Goal: Task Accomplishment & Management: Manage account settings

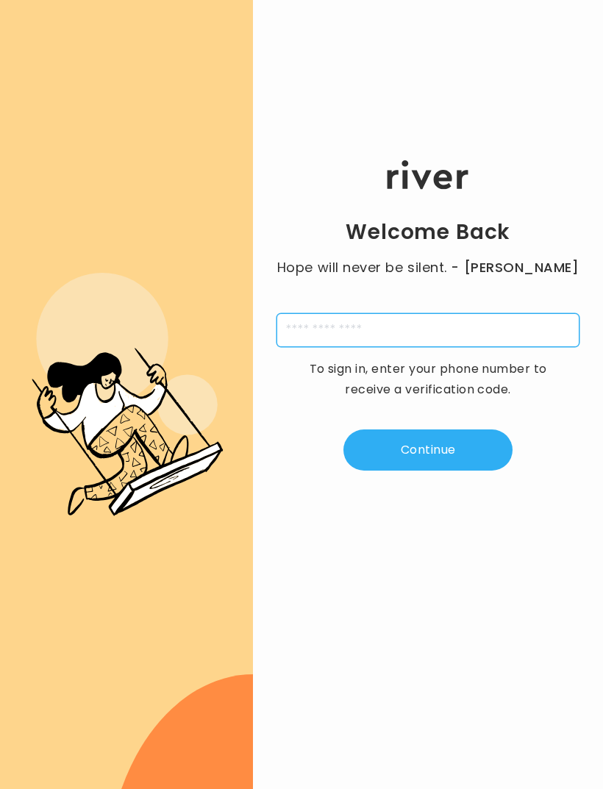
click at [452, 347] on input "tel" at bounding box center [427, 330] width 303 height 34
type input "**********"
click at [467, 467] on button "Continue" at bounding box center [427, 449] width 169 height 41
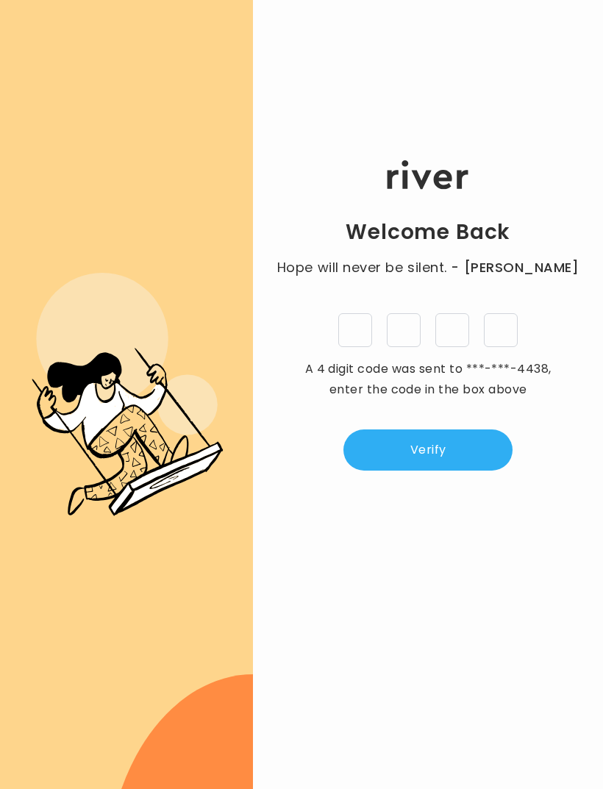
click at [359, 347] on input "tel" at bounding box center [355, 330] width 34 height 34
type input "*"
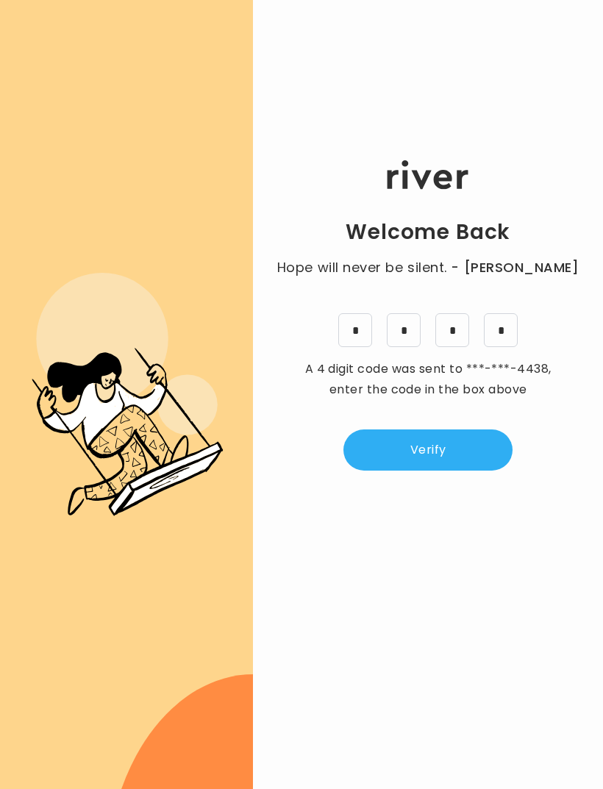
click at [372, 462] on button "Verify" at bounding box center [427, 449] width 169 height 41
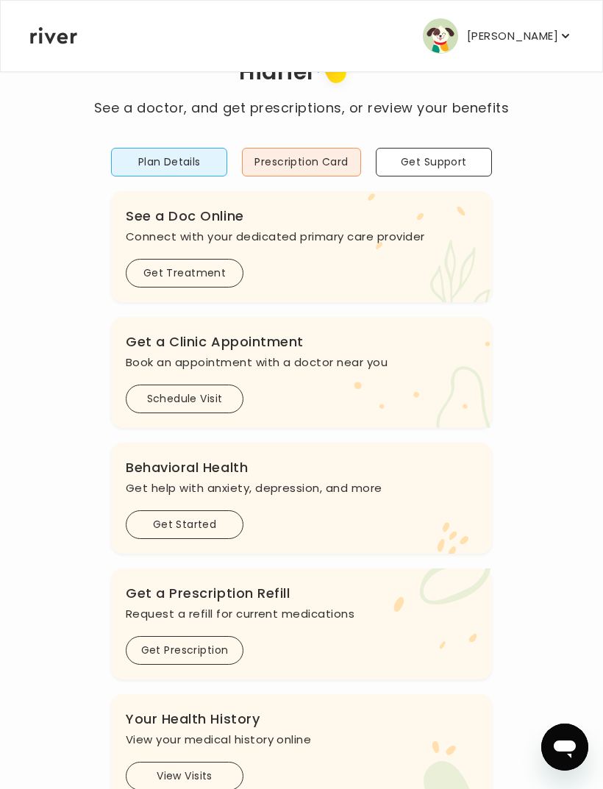
scroll to position [77, 0]
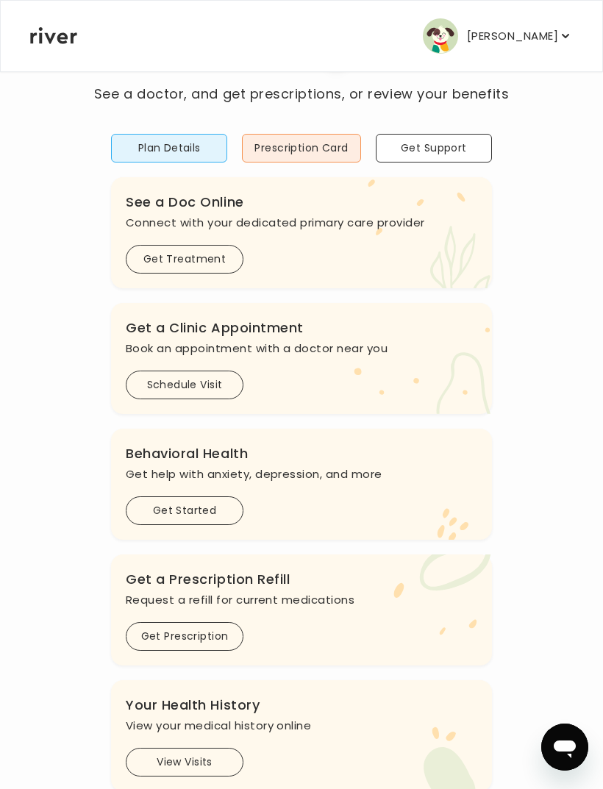
click at [138, 138] on button "Plan Details" at bounding box center [169, 148] width 116 height 29
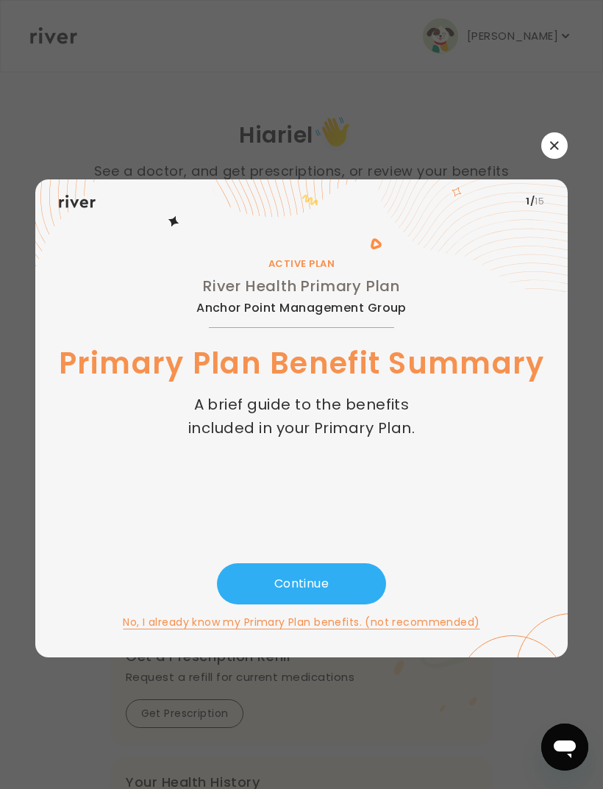
scroll to position [0, 0]
click at [240, 603] on button "Continue" at bounding box center [301, 583] width 169 height 41
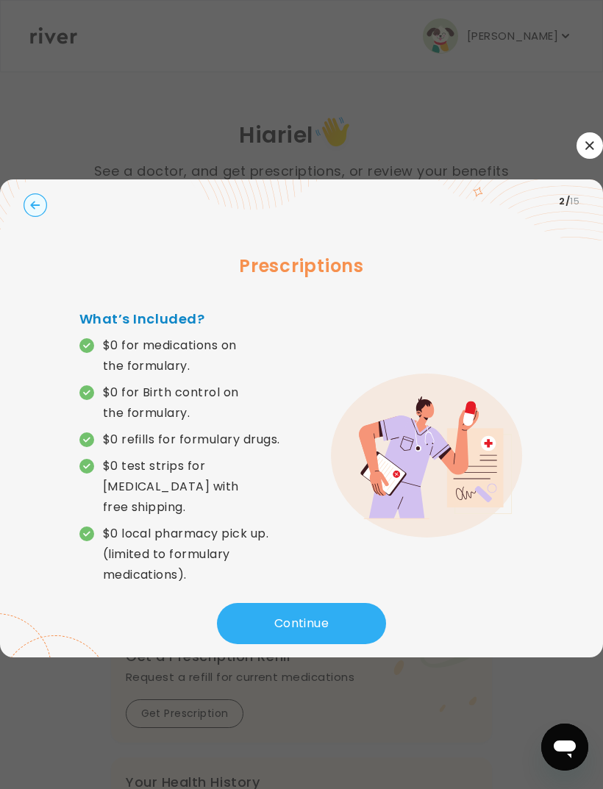
click at [222, 644] on button "Continue" at bounding box center [301, 623] width 169 height 41
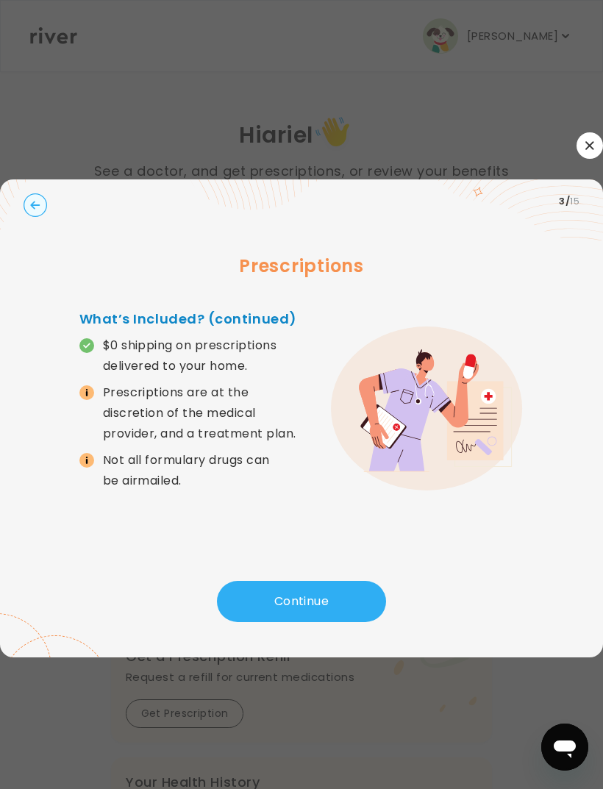
click at [235, 622] on button "Continue" at bounding box center [301, 601] width 169 height 41
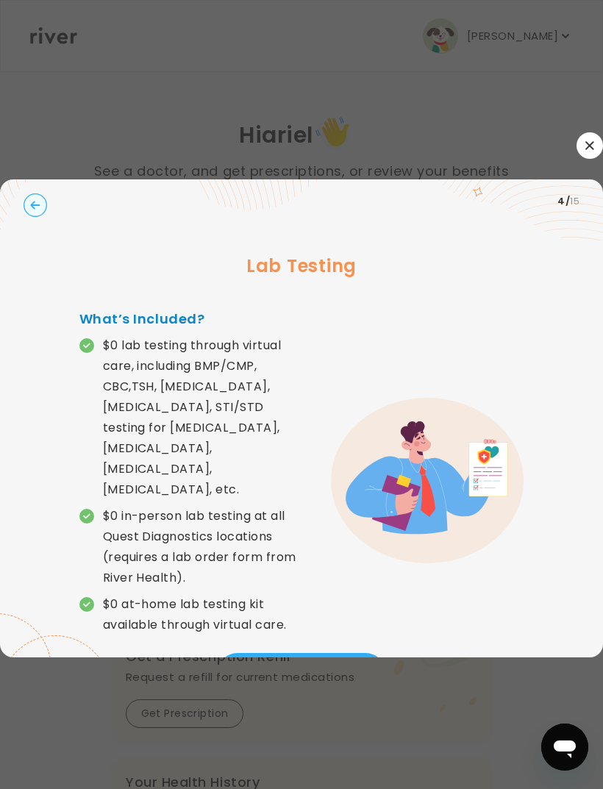
scroll to position [47, 0]
click at [40, 201] on icon "button" at bounding box center [35, 205] width 10 height 8
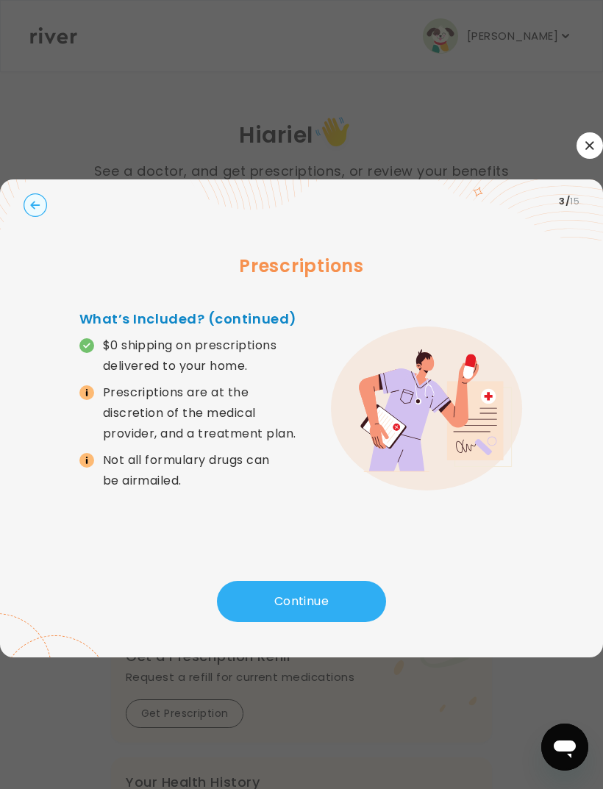
scroll to position [0, 0]
click at [245, 622] on button "Continue" at bounding box center [301, 601] width 169 height 41
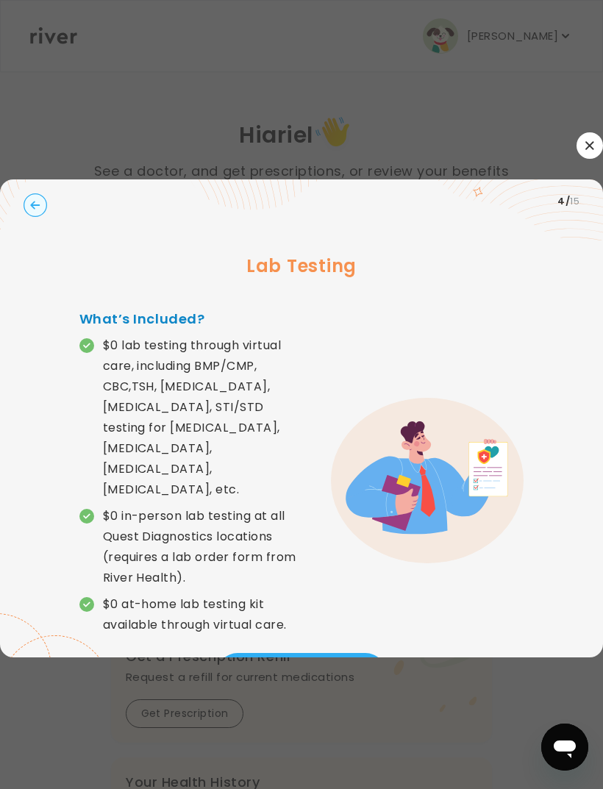
scroll to position [47, 0]
click at [531, 132] on div at bounding box center [301, 145] width 603 height 26
click at [555, 101] on div at bounding box center [301, 394] width 603 height 789
click at [554, 101] on div at bounding box center [301, 394] width 603 height 789
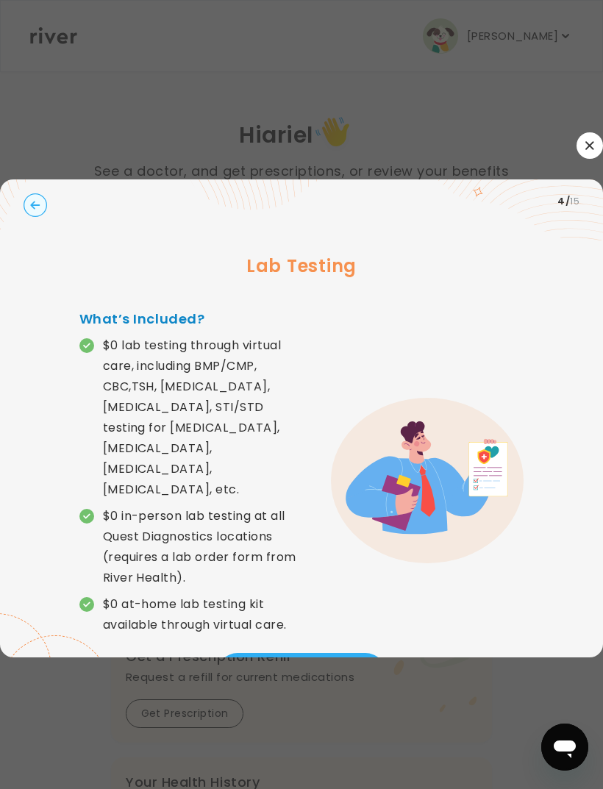
click at [576, 132] on button "button" at bounding box center [589, 145] width 26 height 26
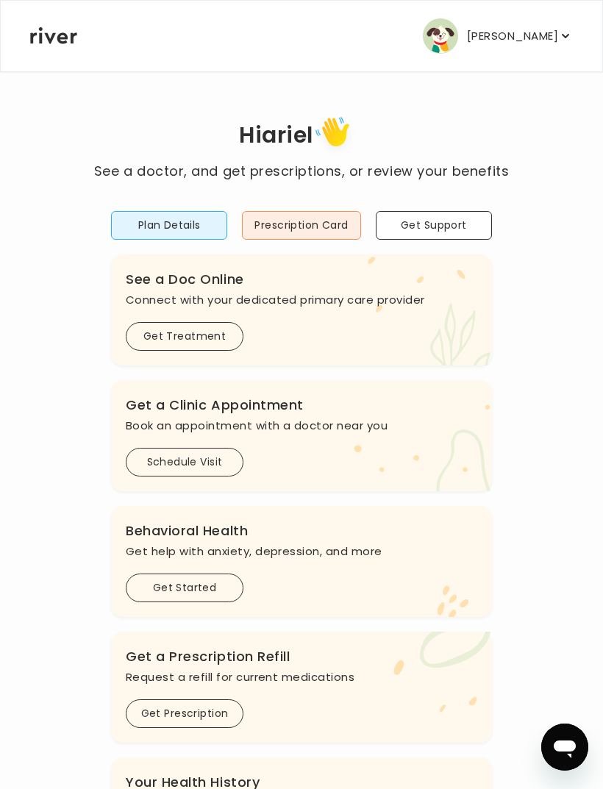
click at [270, 225] on button "Prescription Card" at bounding box center [301, 225] width 118 height 29
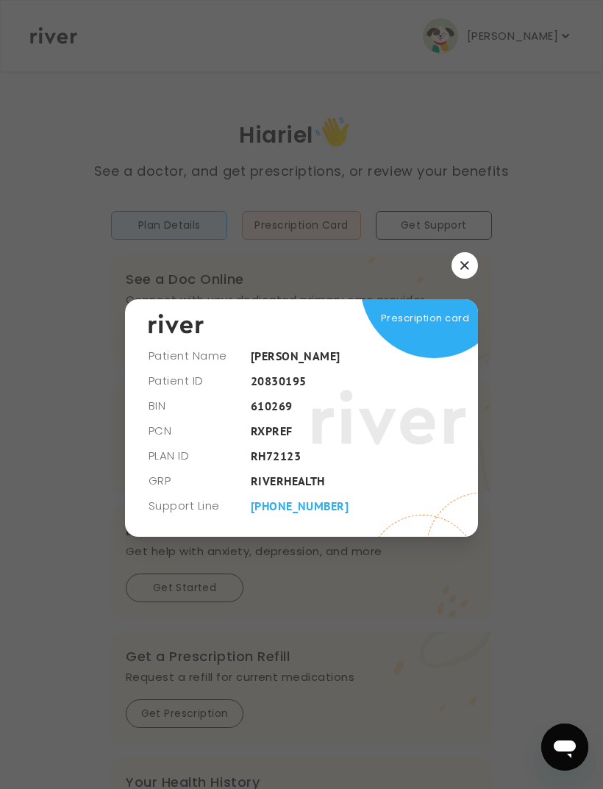
click at [466, 270] on icon "button" at bounding box center [464, 265] width 9 height 9
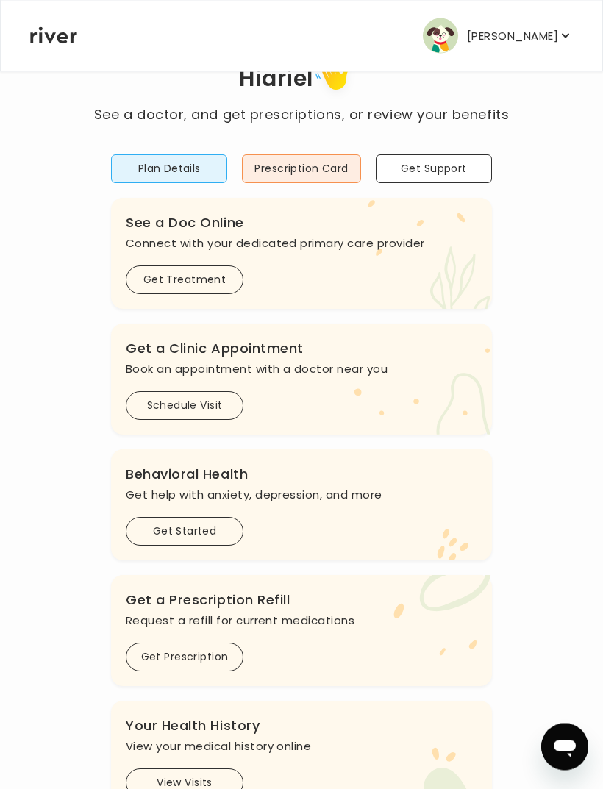
scroll to position [77, 0]
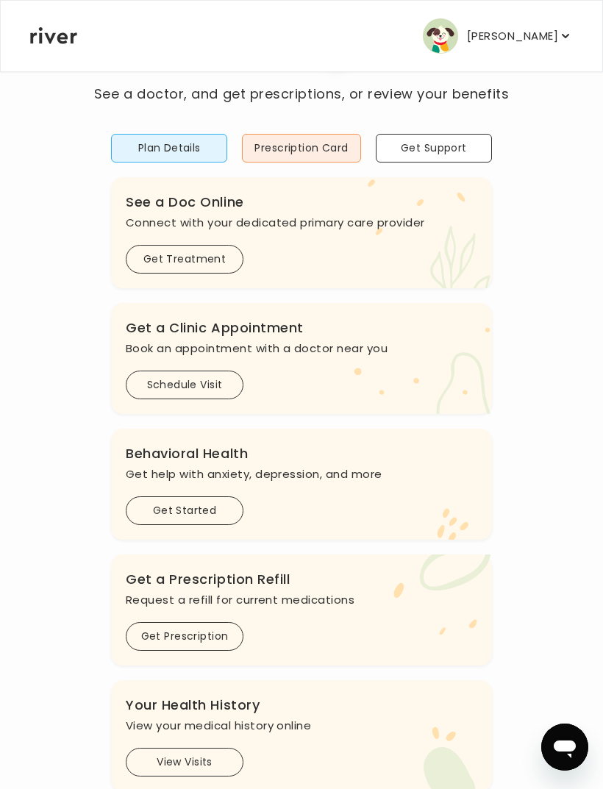
click at [218, 498] on button "Get Started" at bounding box center [185, 510] width 118 height 29
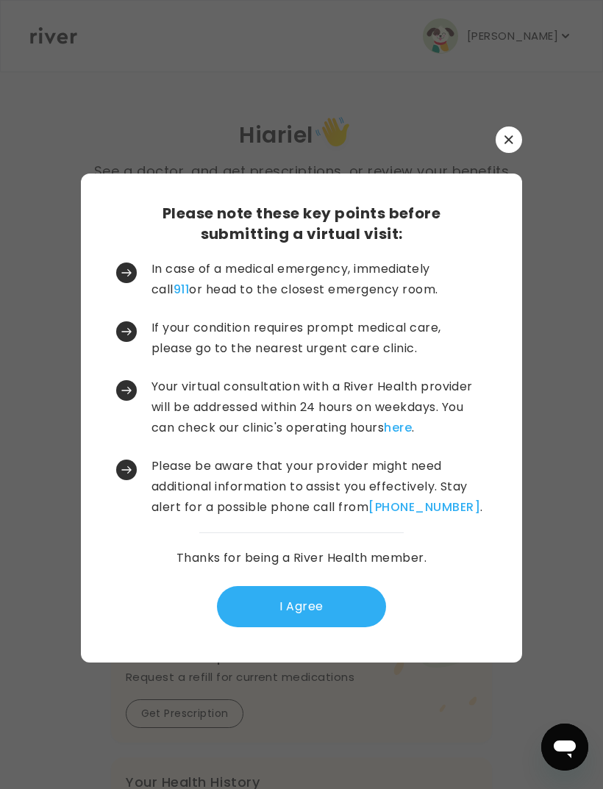
scroll to position [30, 0]
click at [505, 136] on icon "button" at bounding box center [508, 139] width 8 height 8
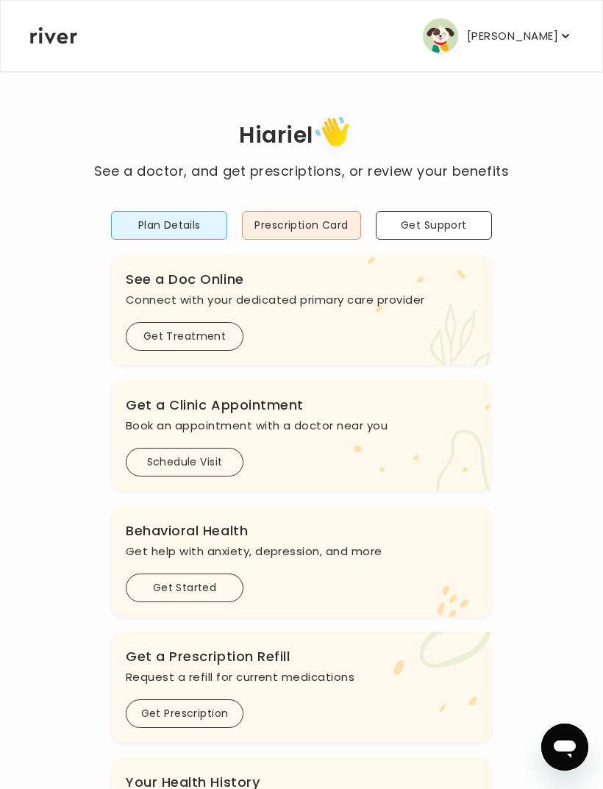
click at [490, 101] on div "Hi [PERSON_NAME] See a doctor, and get prescriptions, or review your benefits P…" at bounding box center [301, 490] width 544 height 839
click at [495, 21] on button "[PERSON_NAME]" at bounding box center [498, 35] width 150 height 35
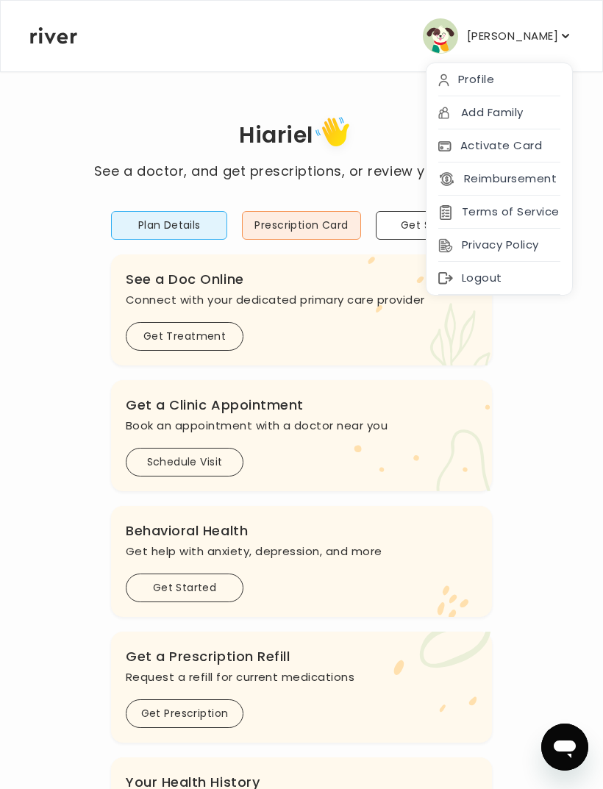
click at [454, 171] on icon at bounding box center [446, 179] width 17 height 17
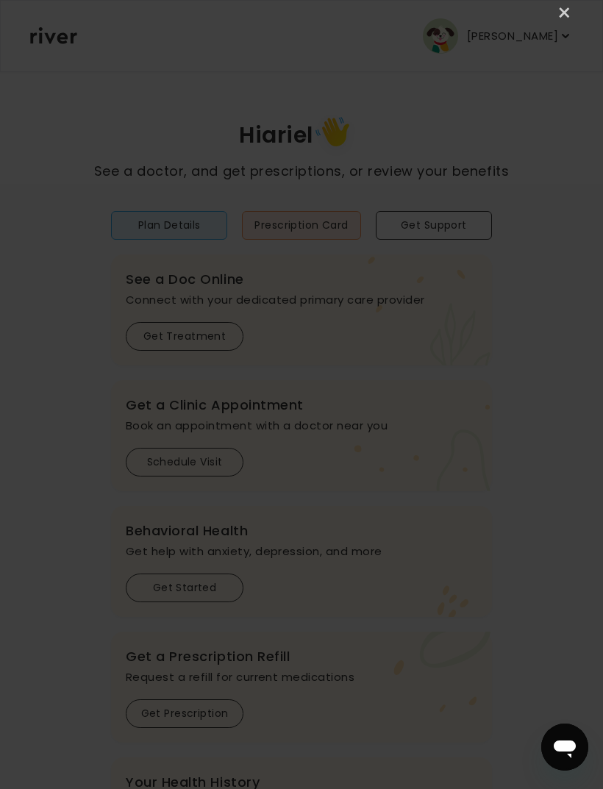
click at [573, 19] on link "×" at bounding box center [565, 13] width 18 height 18
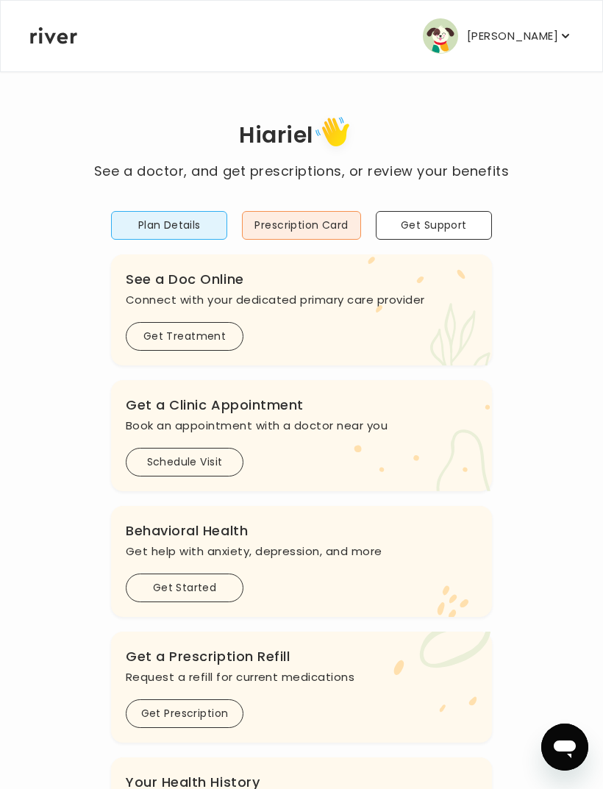
click at [554, 21] on button "[PERSON_NAME]" at bounding box center [498, 35] width 150 height 35
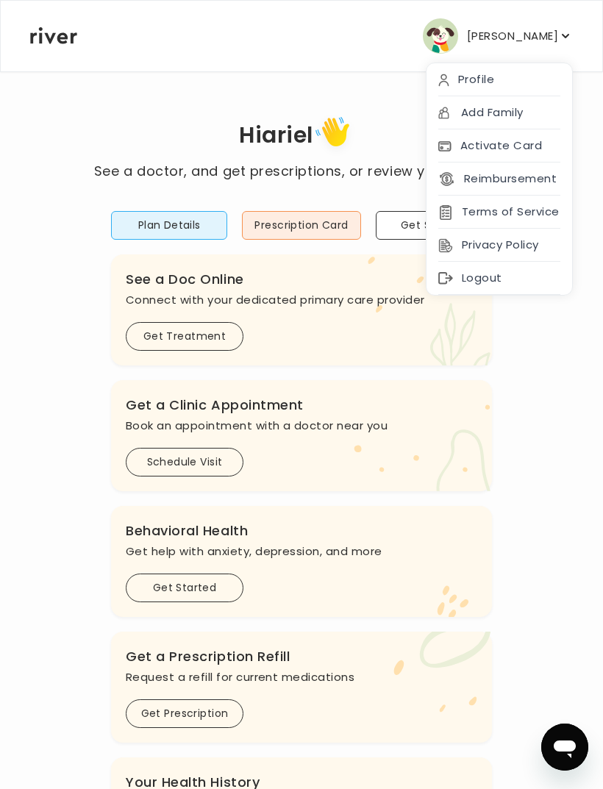
click at [448, 118] on icon at bounding box center [443, 113] width 11 height 12
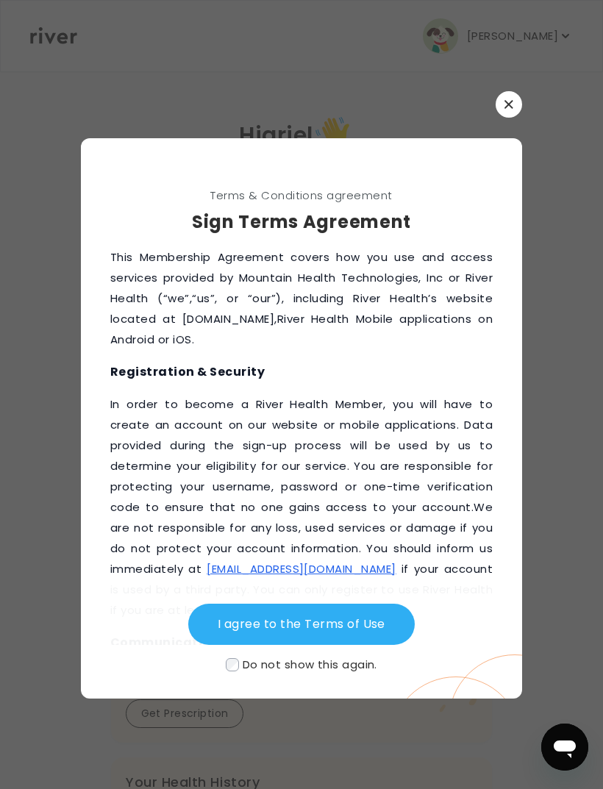
scroll to position [-1, 0]
click at [517, 118] on button "button" at bounding box center [508, 104] width 26 height 26
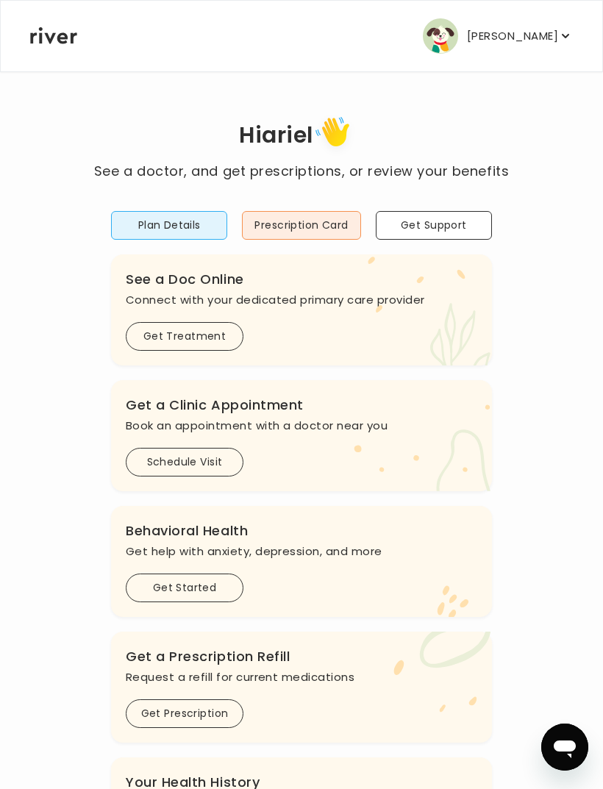
click at [531, 29] on p "[PERSON_NAME]" at bounding box center [512, 36] width 91 height 21
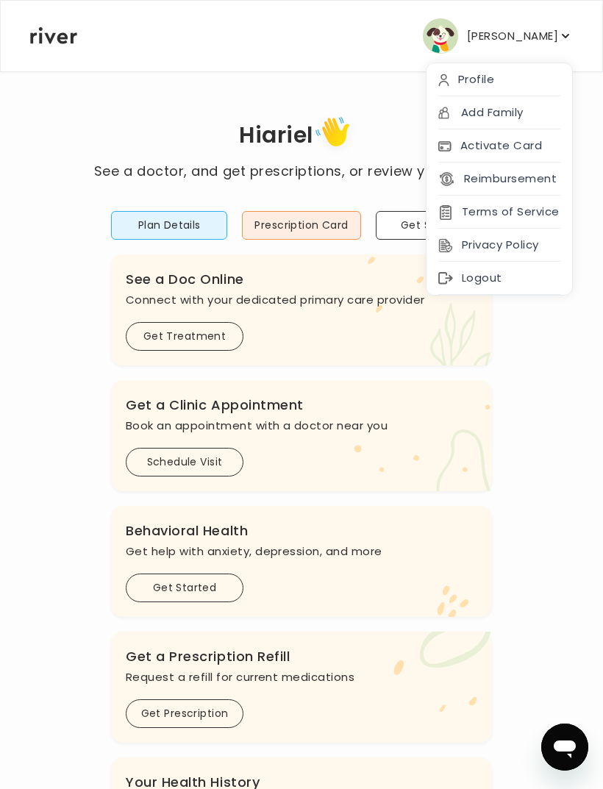
click at [460, 129] on div "Activate Card" at bounding box center [499, 145] width 146 height 33
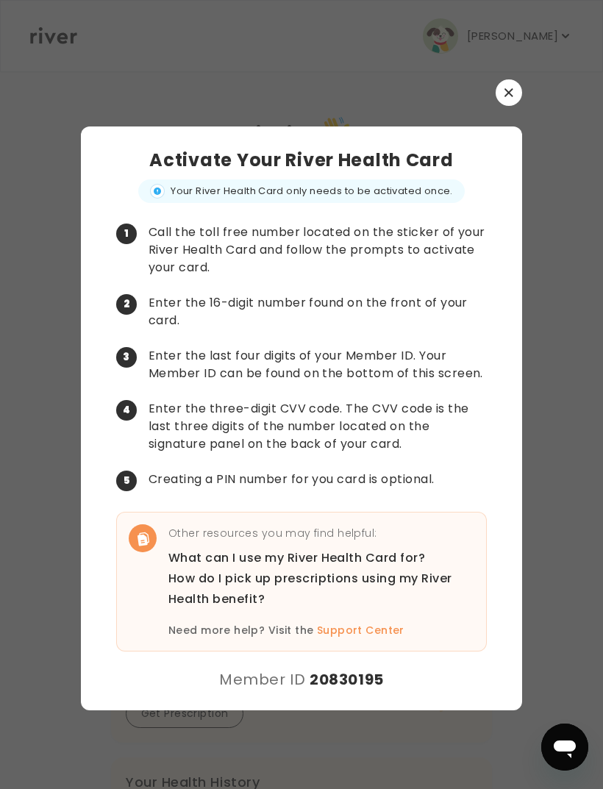
scroll to position [47, 0]
click at [506, 88] on icon "button" at bounding box center [508, 92] width 8 height 8
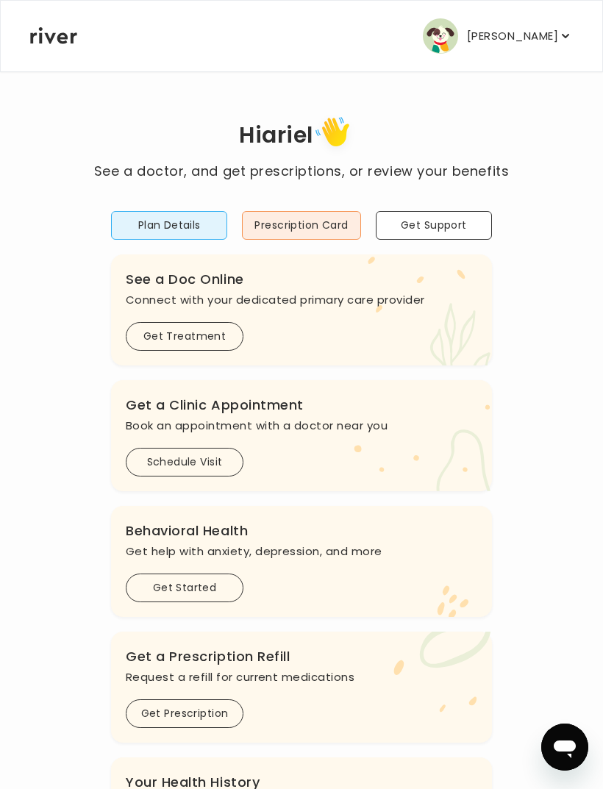
click at [507, 22] on button "[PERSON_NAME]" at bounding box center [498, 35] width 150 height 35
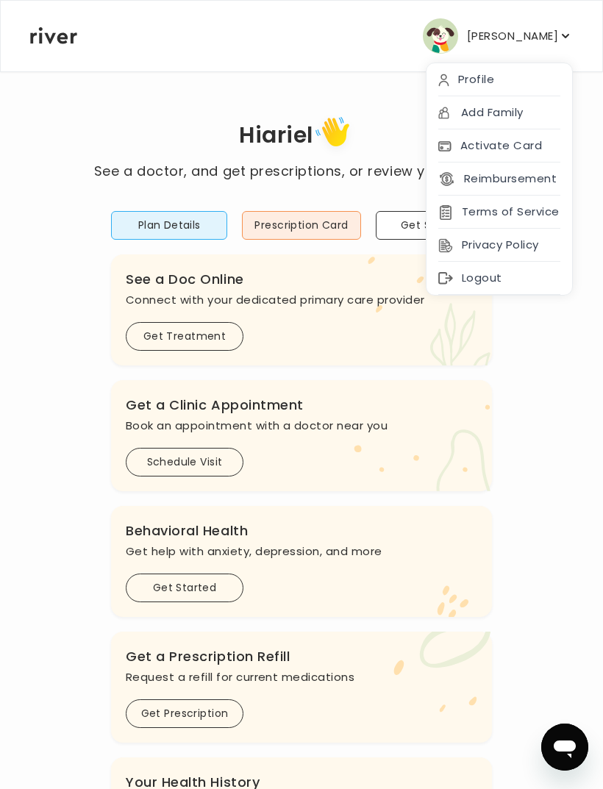
click at [495, 73] on div "Profile" at bounding box center [499, 79] width 146 height 33
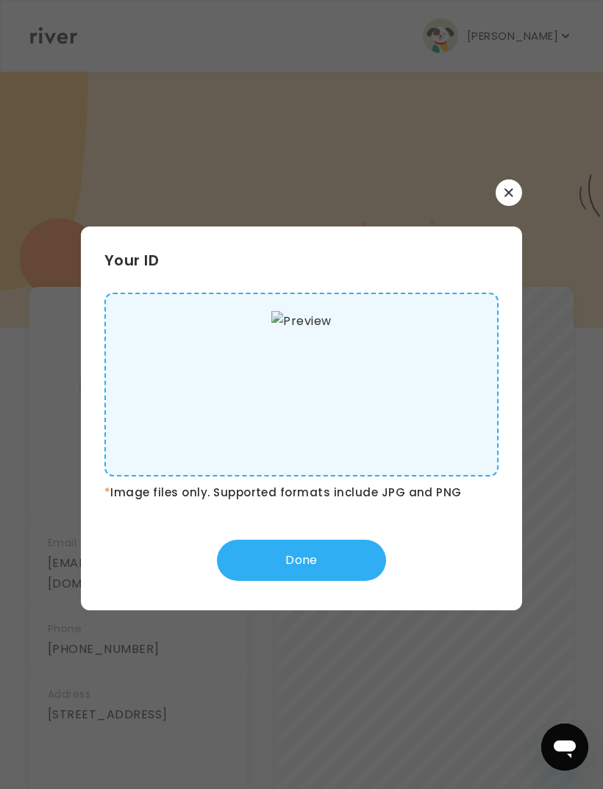
click at [509, 197] on icon "button" at bounding box center [508, 192] width 9 height 9
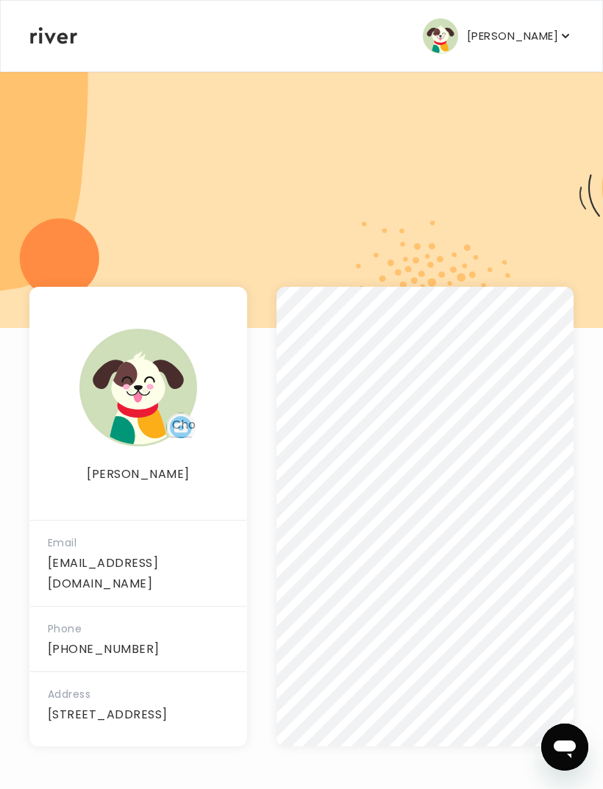
click at [559, 42] on icon "button" at bounding box center [565, 36] width 15 height 15
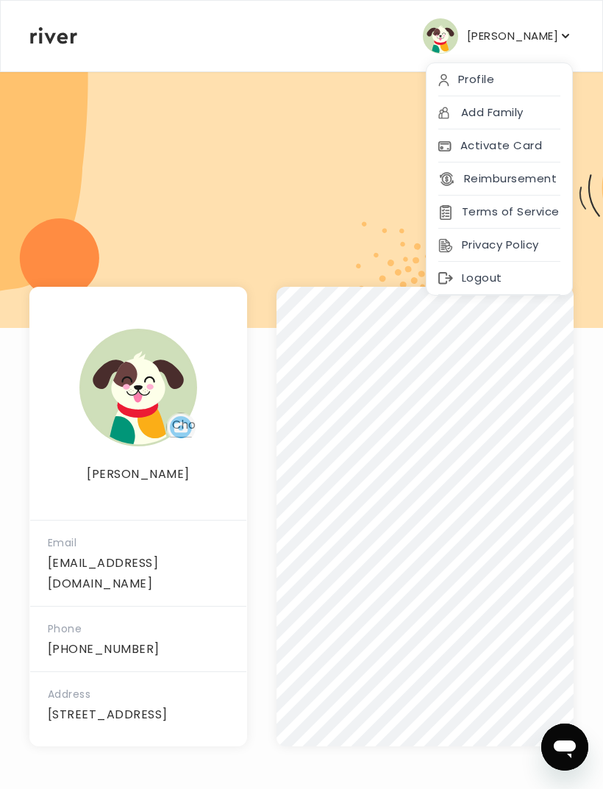
click at [520, 85] on div "Profile" at bounding box center [499, 79] width 146 height 33
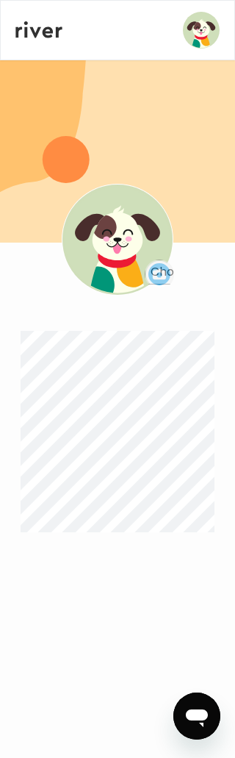
click at [157, 100] on div at bounding box center [117, 151] width 235 height 184
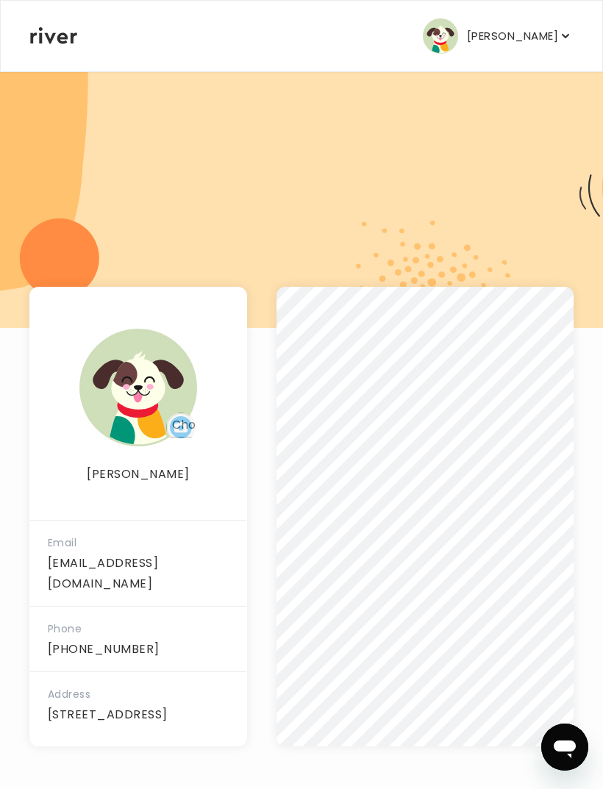
click at [566, 37] on icon "button" at bounding box center [565, 36] width 7 height 4
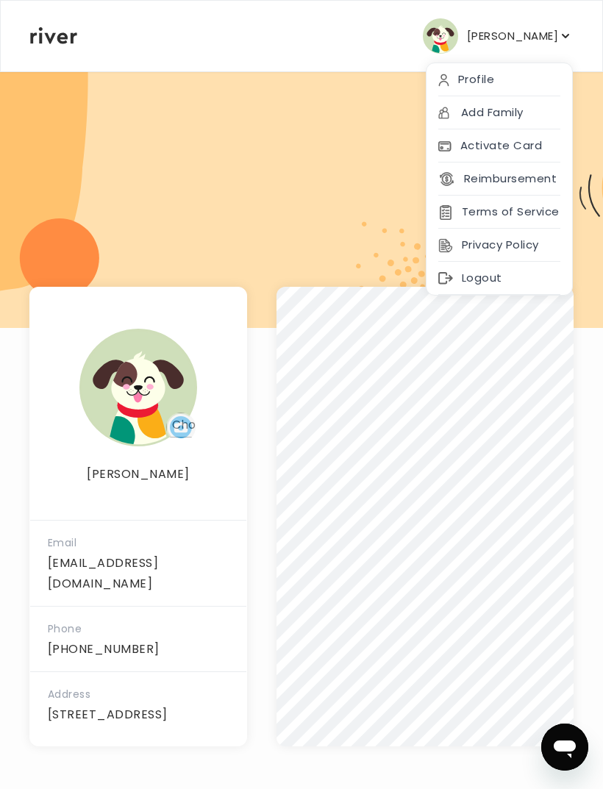
click at [523, 114] on div "Add Family" at bounding box center [499, 112] width 146 height 33
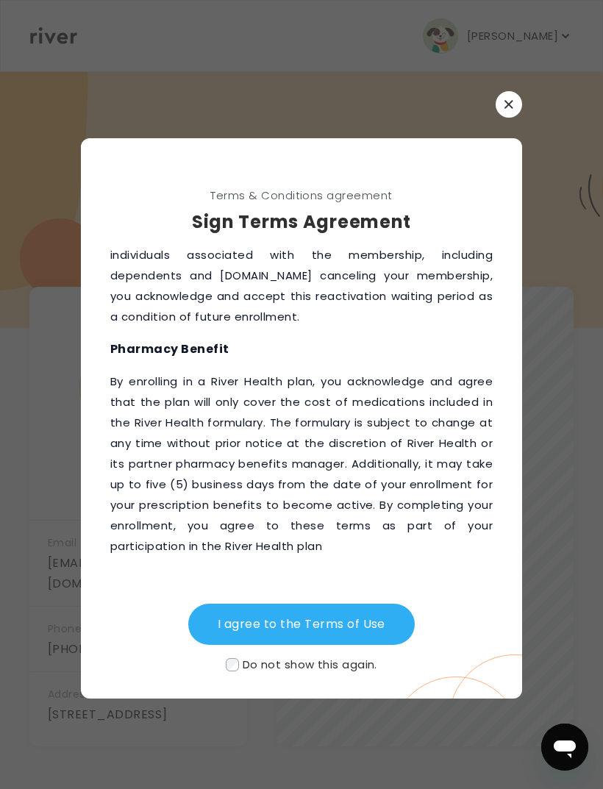
scroll to position [2534, 0]
click at [203, 645] on button "I agree to the Terms of Use" at bounding box center [301, 623] width 226 height 41
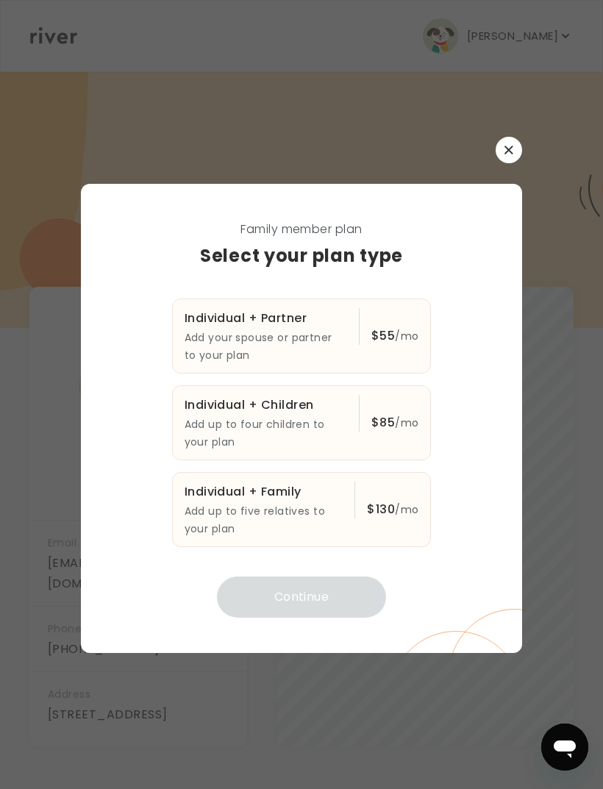
click at [520, 163] on div at bounding box center [301, 150] width 441 height 26
click at [517, 163] on button "button" at bounding box center [508, 150] width 26 height 26
